Goal: Transaction & Acquisition: Obtain resource

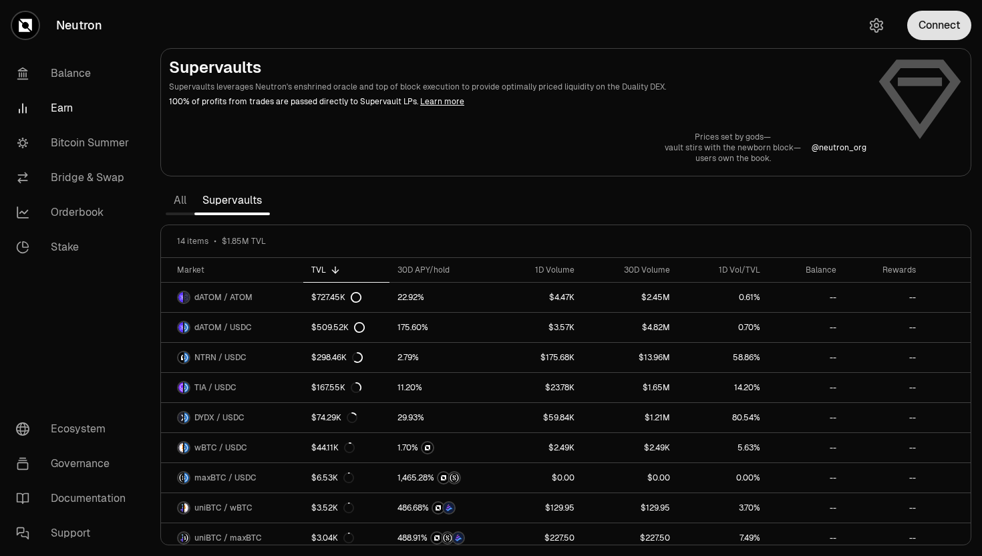
click at [940, 25] on button "Connect" at bounding box center [939, 25] width 64 height 29
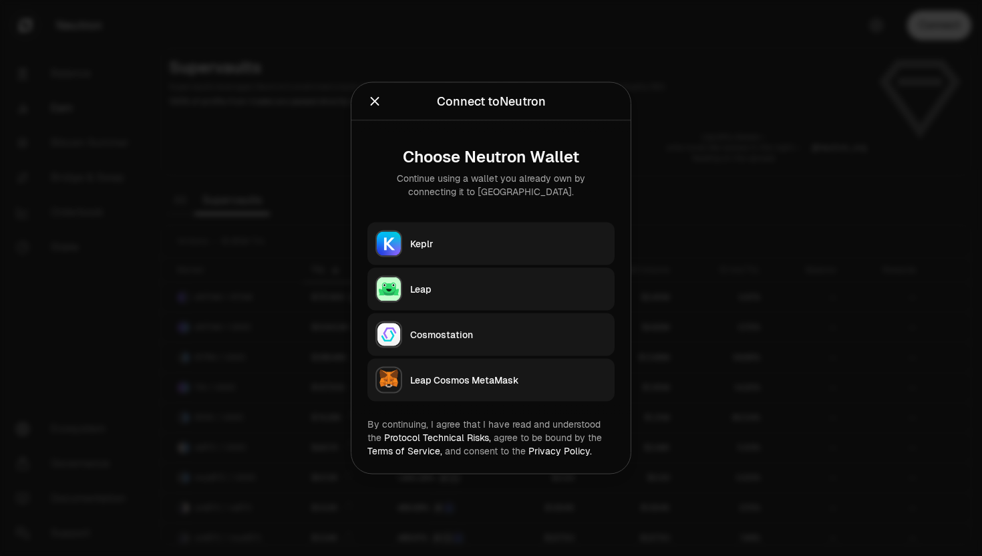
click at [481, 226] on button "Keplr" at bounding box center [490, 243] width 247 height 43
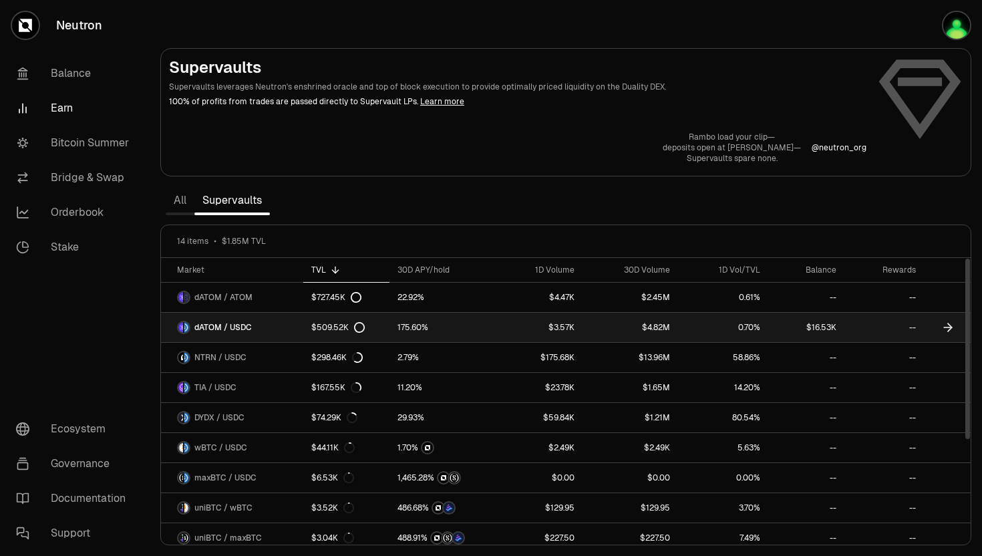
click at [224, 331] on span "dATOM / USDC" at bounding box center [222, 327] width 57 height 11
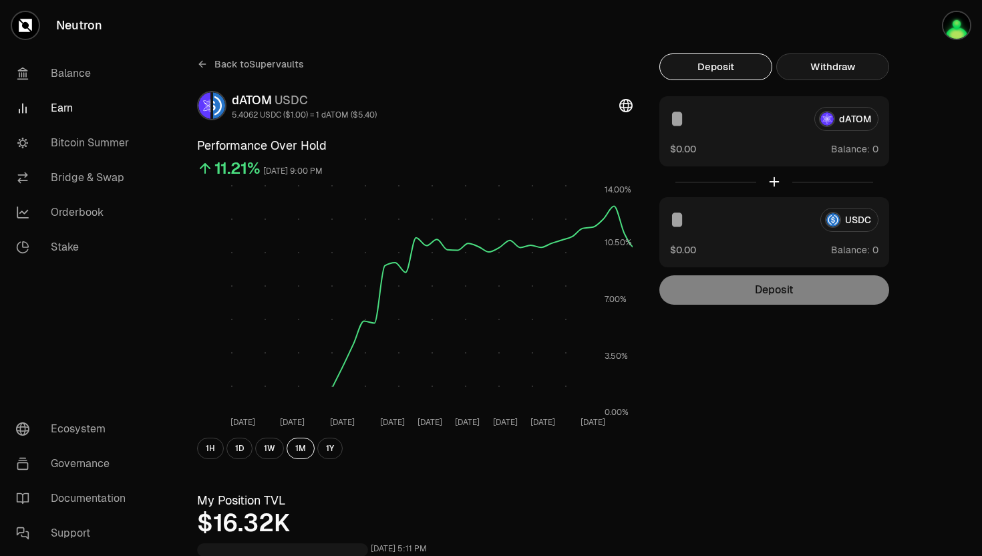
click at [787, 69] on button "Withdraw" at bounding box center [832, 66] width 113 height 27
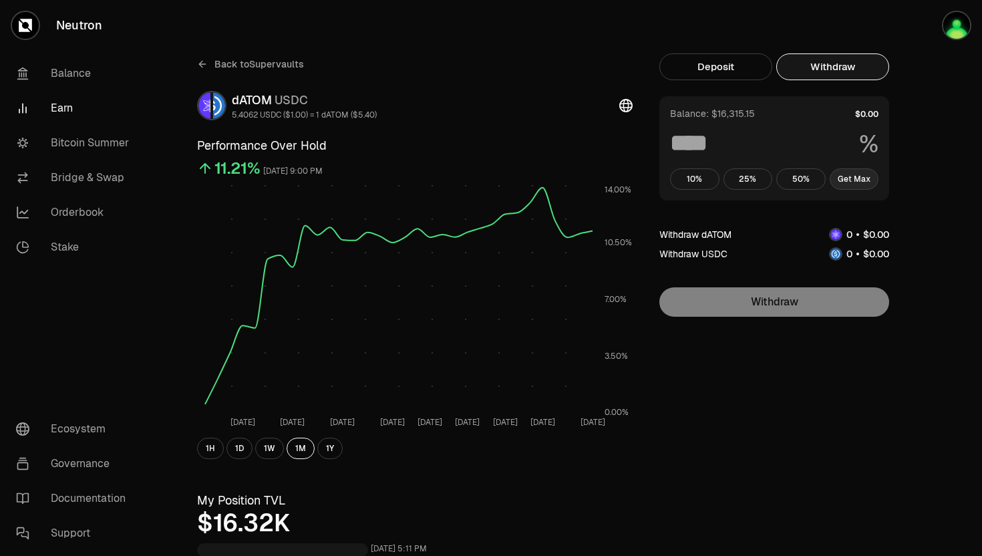
click at [847, 186] on button "Get Max" at bounding box center [854, 178] width 49 height 21
type input "***"
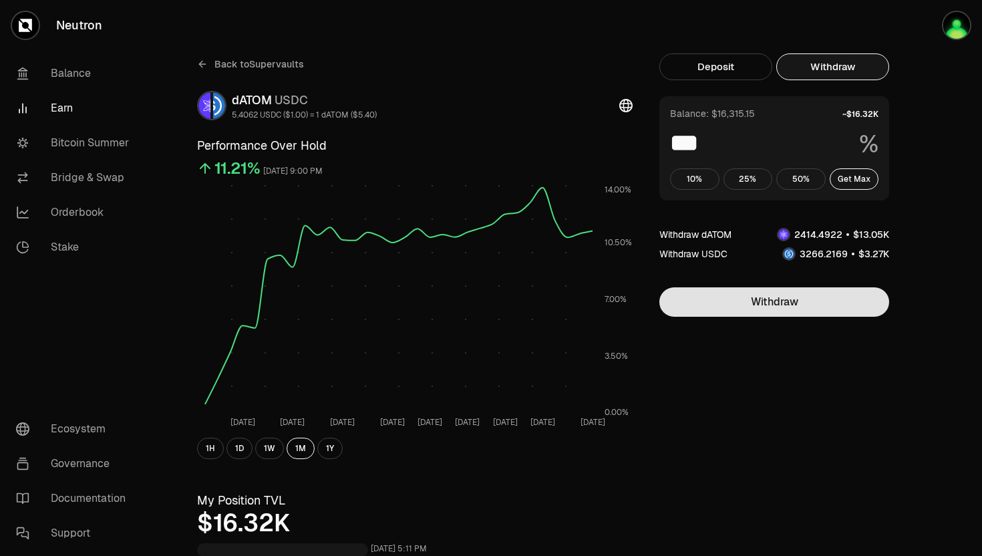
click at [794, 301] on button "Withdraw" at bounding box center [774, 301] width 230 height 29
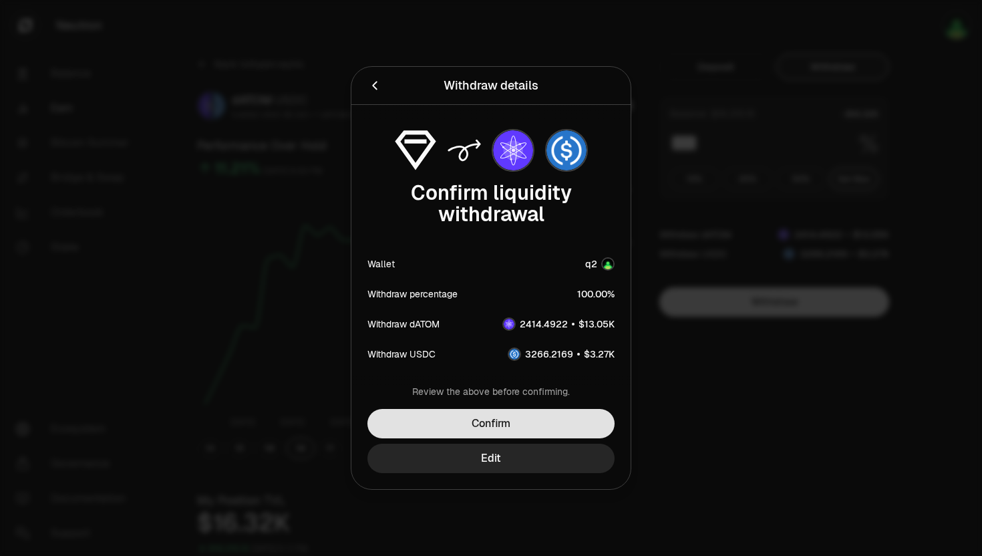
click at [531, 431] on button "Confirm" at bounding box center [490, 423] width 247 height 29
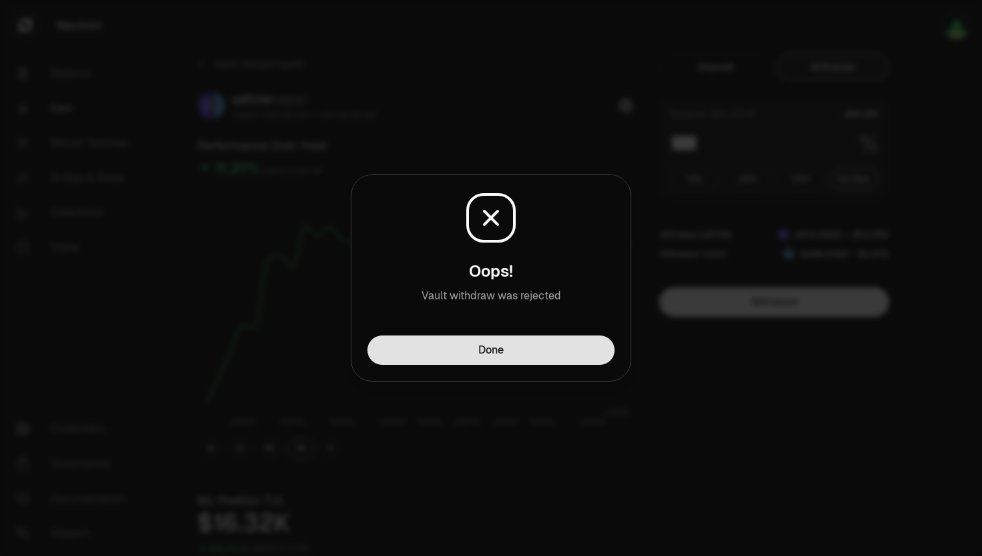
click at [446, 358] on button "Done" at bounding box center [490, 349] width 247 height 29
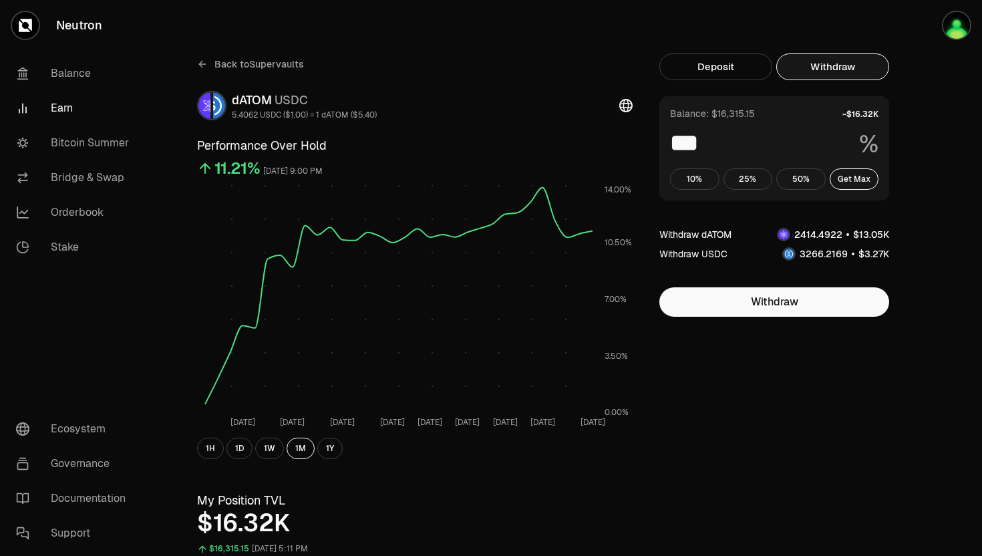
click at [223, 67] on span "Back to Supervaults" at bounding box center [259, 63] width 90 height 13
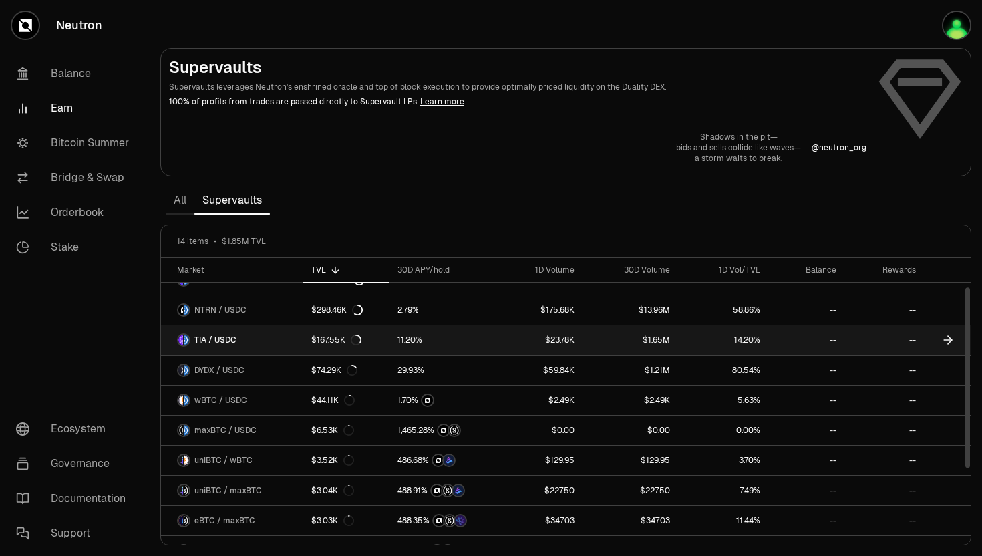
scroll to position [56, 0]
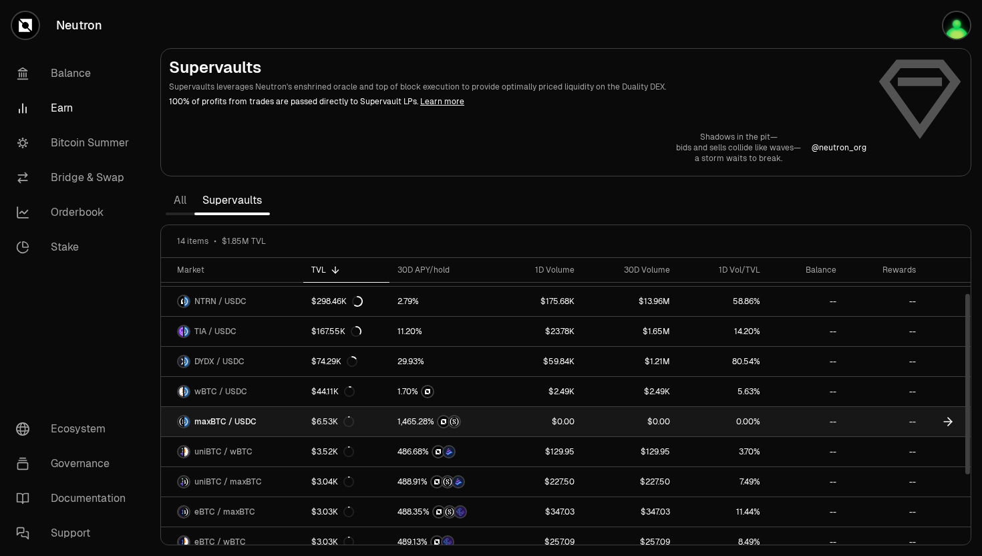
click at [217, 418] on span "maxBTC / USDC" at bounding box center [225, 421] width 62 height 11
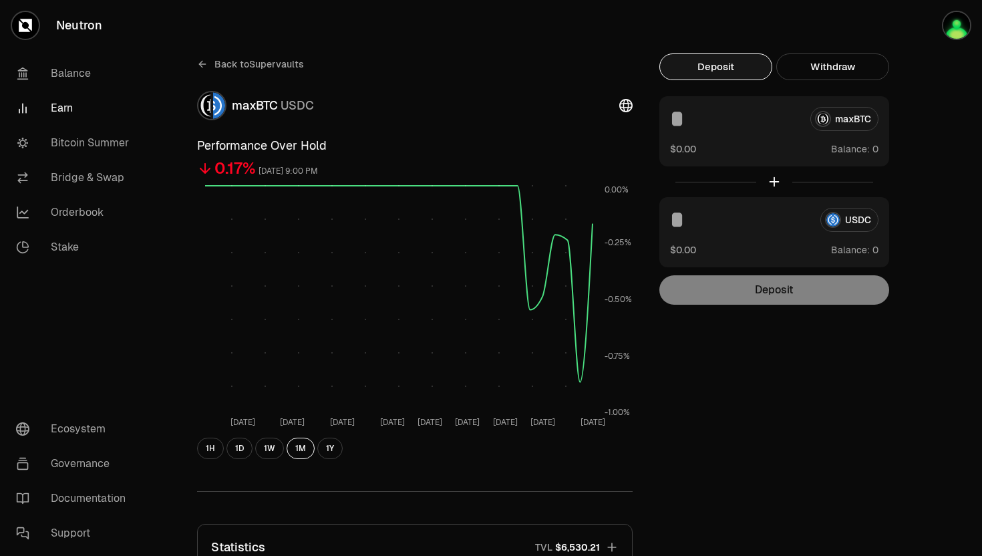
click at [210, 67] on link "Back to Supervaults" at bounding box center [250, 63] width 107 height 21
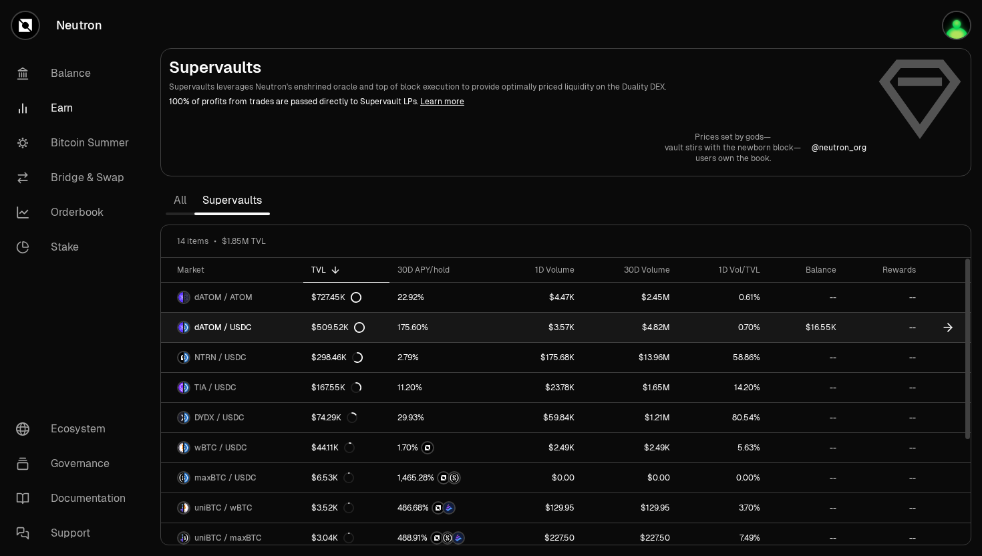
click at [224, 331] on span "dATOM / USDC" at bounding box center [222, 327] width 57 height 11
